Goal: Information Seeking & Learning: Find specific fact

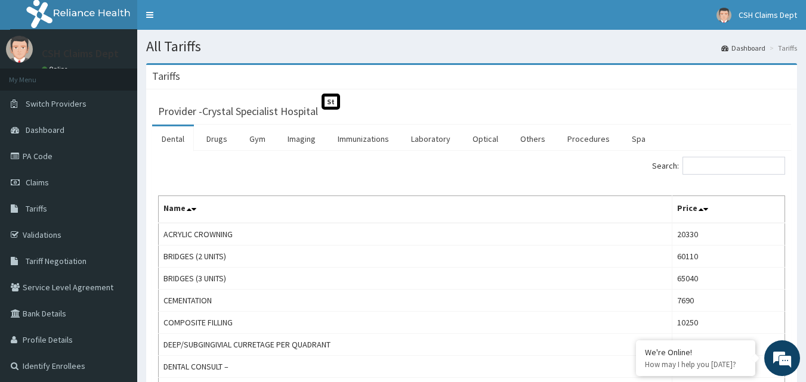
click at [176, 137] on link "Dental" at bounding box center [173, 138] width 42 height 25
click at [710, 167] on input "Search:" at bounding box center [734, 166] width 103 height 18
click at [704, 167] on input "s" at bounding box center [734, 166] width 103 height 18
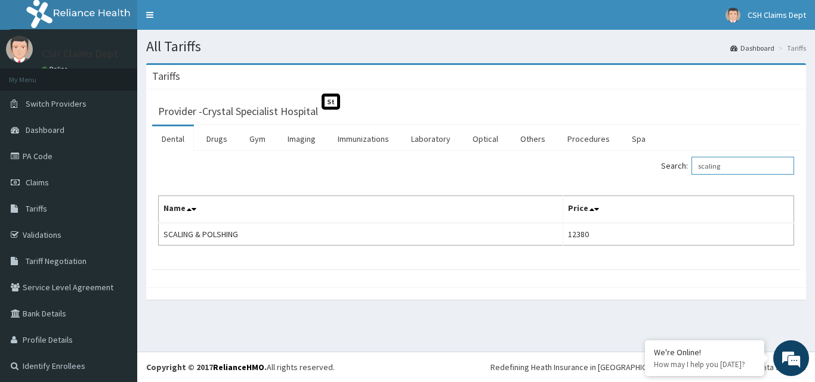
click at [726, 162] on input "scaling" at bounding box center [743, 166] width 103 height 18
type input "s"
type input "p"
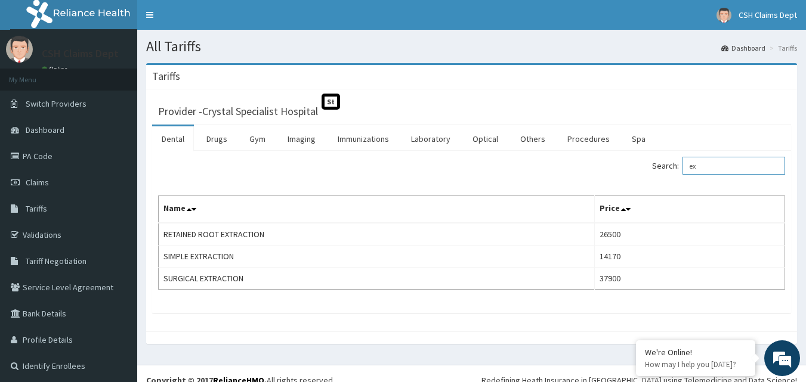
type input "e"
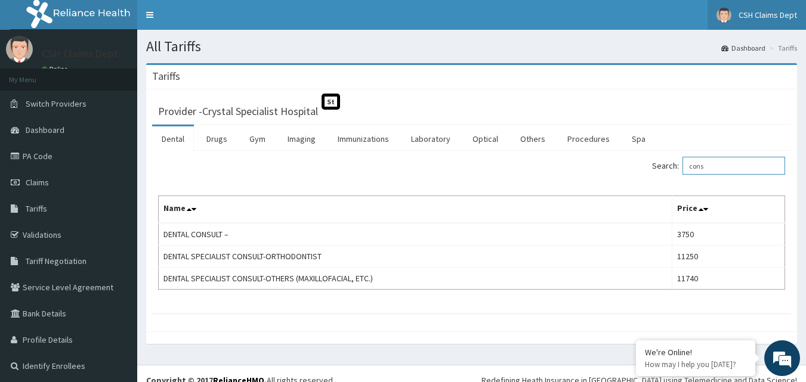
type input "cons"
click at [56, 158] on link "PA Code" at bounding box center [68, 156] width 137 height 26
